Goal: Check status

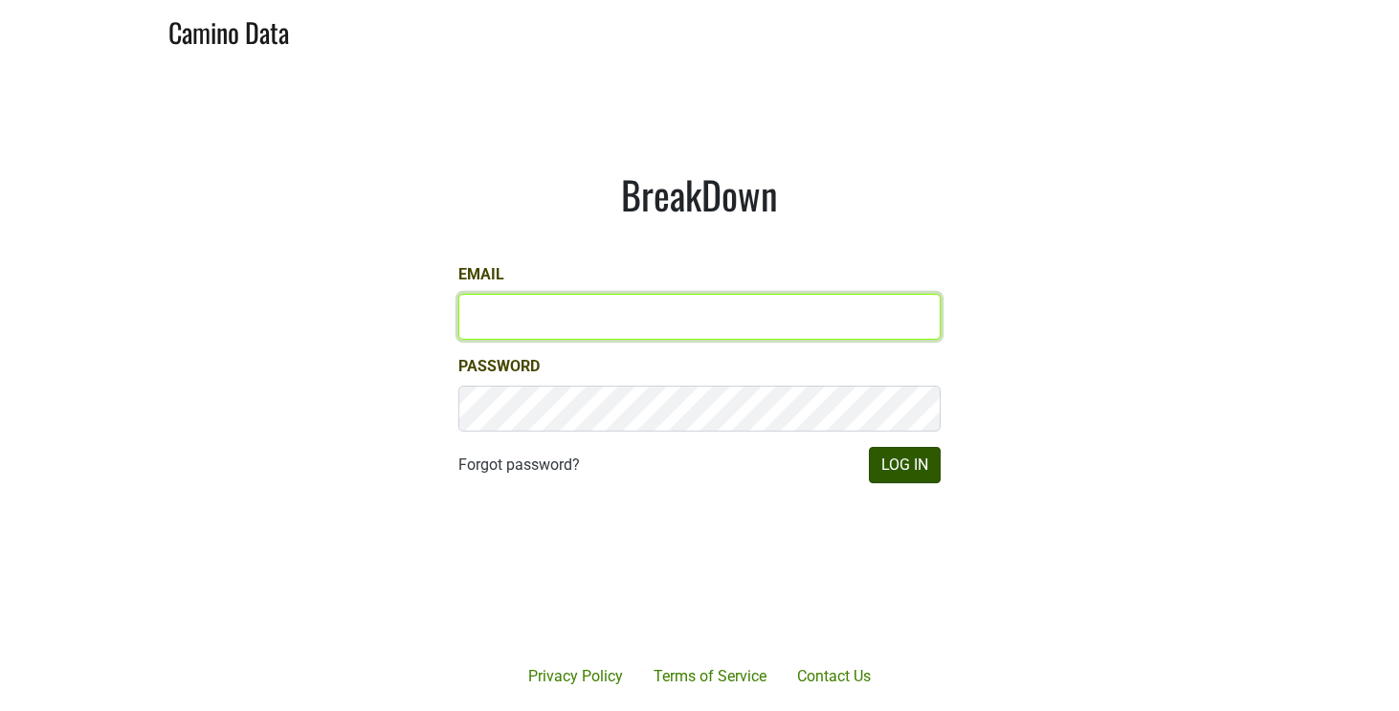
type input "[EMAIL_ADDRESS][DOMAIN_NAME]"
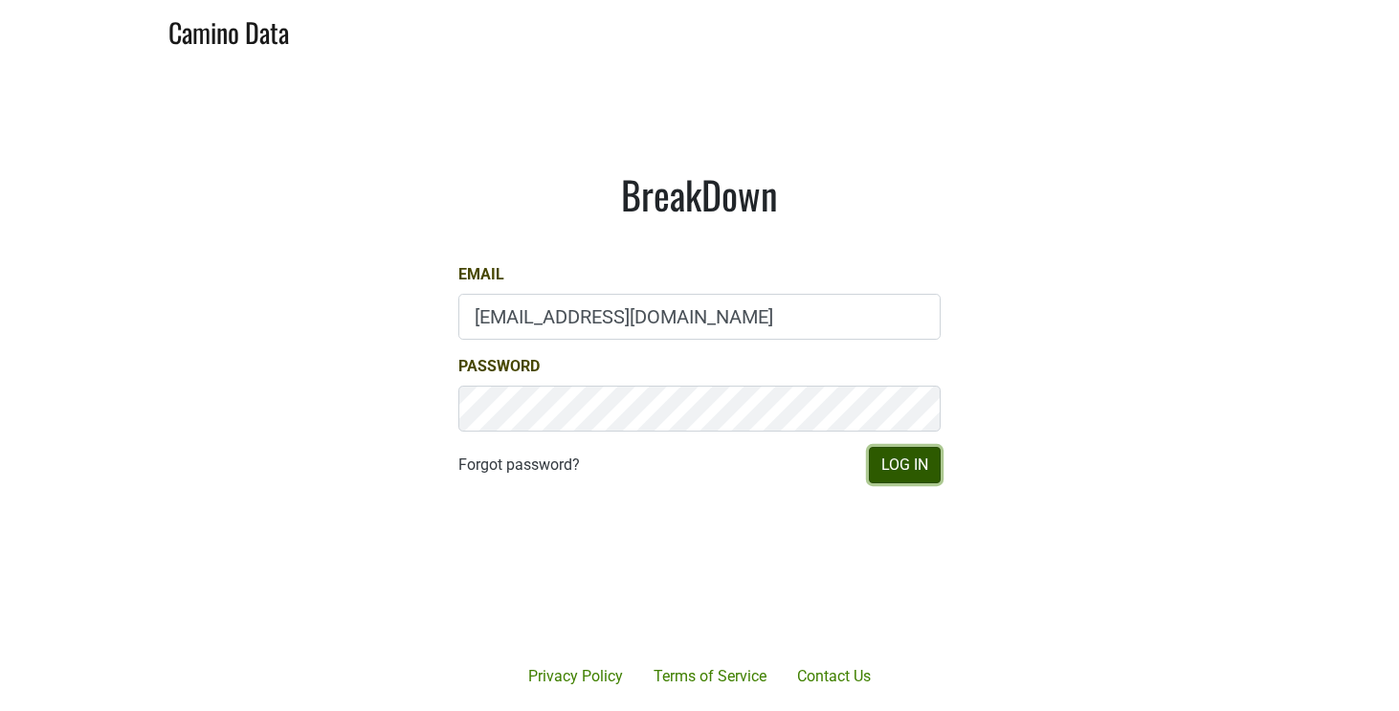
click at [901, 467] on button "Log In" at bounding box center [905, 465] width 72 height 36
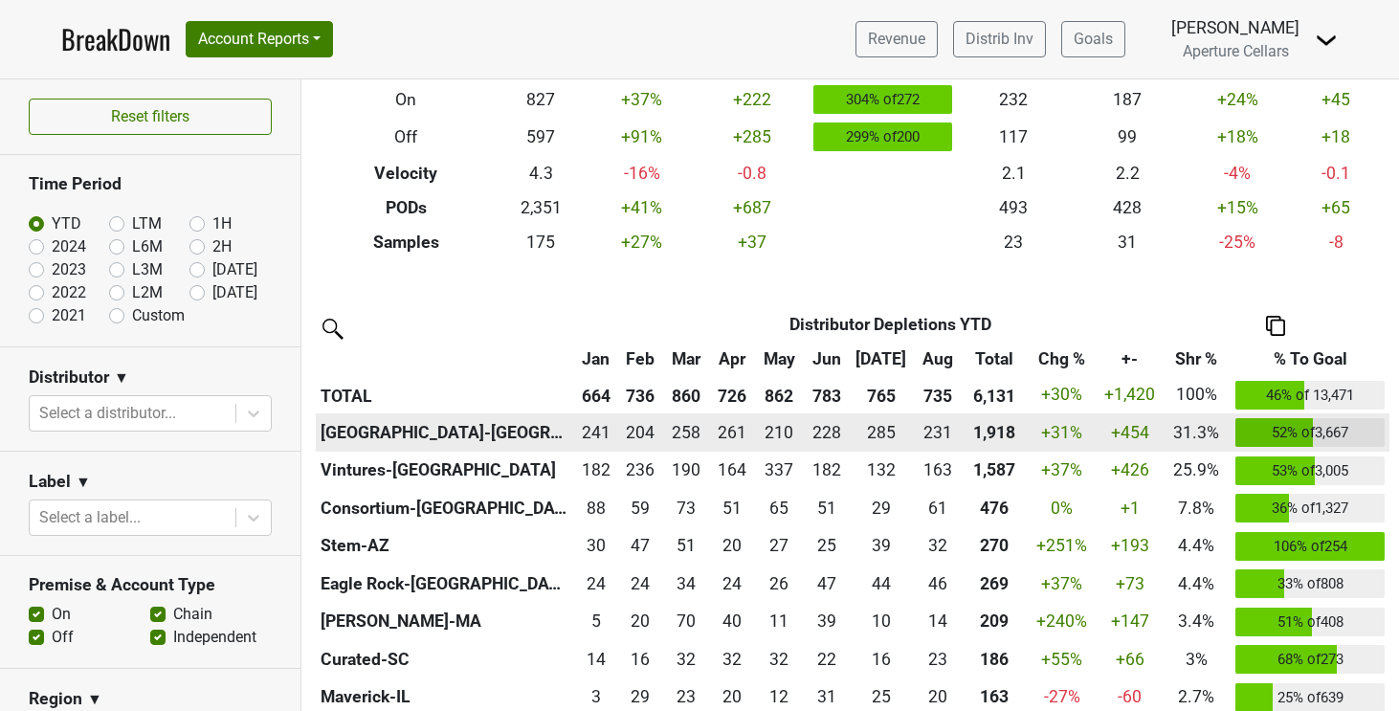
scroll to position [263, 0]
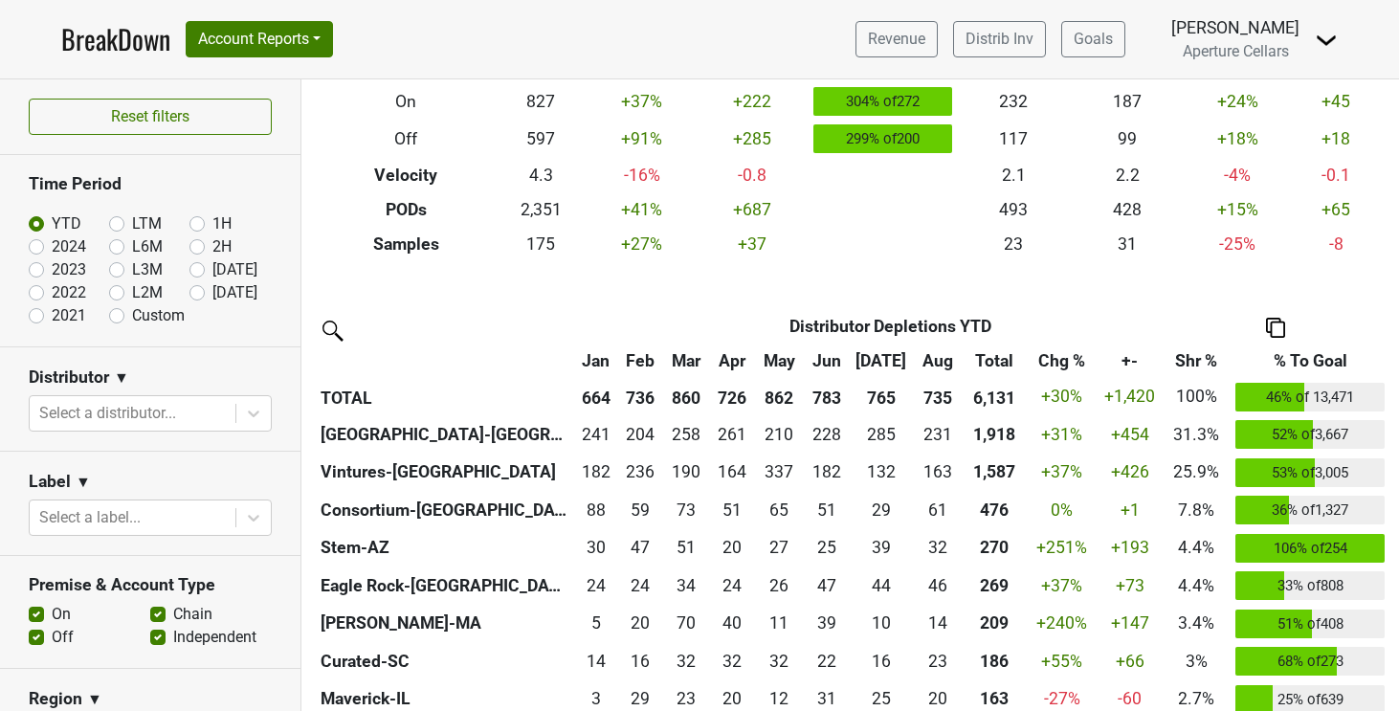
click at [876, 276] on div "Filters Breakdown Type YTD Chg % +- % To Goal Aug ‘[DATE] Chg % +- Depletions 6…" at bounding box center [849, 394] width 1097 height 631
drag, startPoint x: 1009, startPoint y: 321, endPoint x: 760, endPoint y: 320, distance: 249.7
click at [760, 320] on th "Distributor Depletions YTD" at bounding box center [890, 326] width 544 height 34
click at [665, 298] on div "Filters Breakdown Type YTD Chg % +- % To Goal Aug ‘[DATE] Chg % +- Depletions 6…" at bounding box center [849, 394] width 1097 height 631
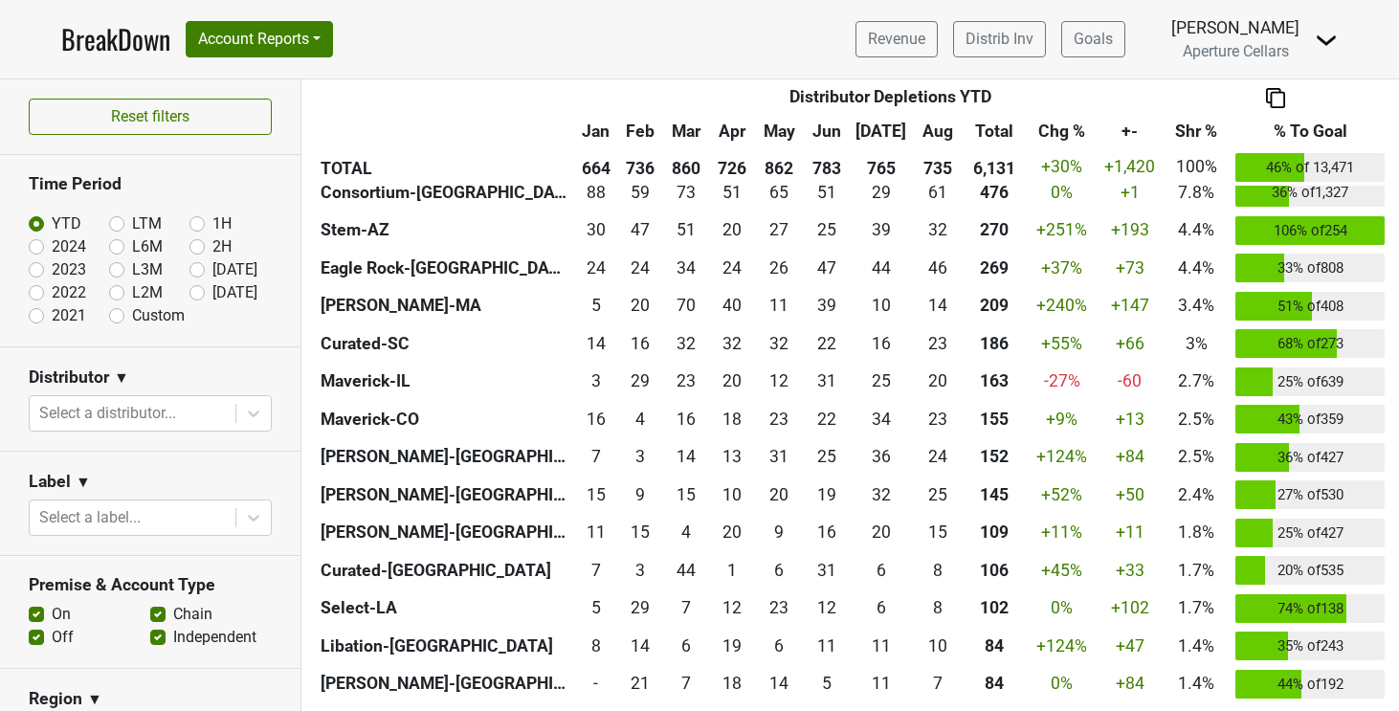
scroll to position [0, 0]
